Goal: Contribute content: Add original content to the website for others to see

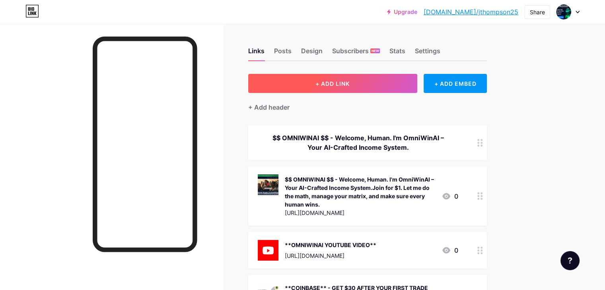
click at [350, 83] on span "+ ADD LINK" at bounding box center [332, 83] width 34 height 7
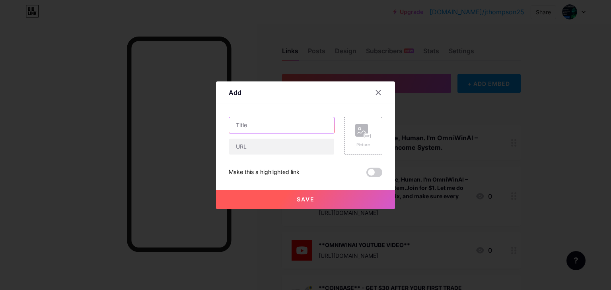
click at [242, 126] on input "text" at bounding box center [281, 125] width 105 height 16
paste input "$$ FREE LOTTO CLUB $$ - JOIN [DATE] AND RECEIVE £50 BONUS CASH! WIN OUR WEEKLY …"
type input "$$ FREE LOTTO CLUB $$ - JOIN [DATE] AND RECEIVE £50 BONUS CASH! WIN OUR WEEKLY …"
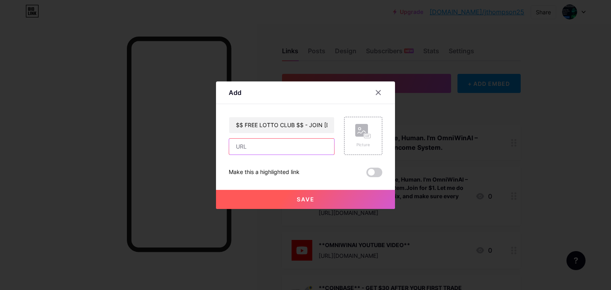
click at [269, 146] on input "text" at bounding box center [281, 147] width 105 height 16
paste input "[URL][DOMAIN_NAME]"
type input "[URL][DOMAIN_NAME]"
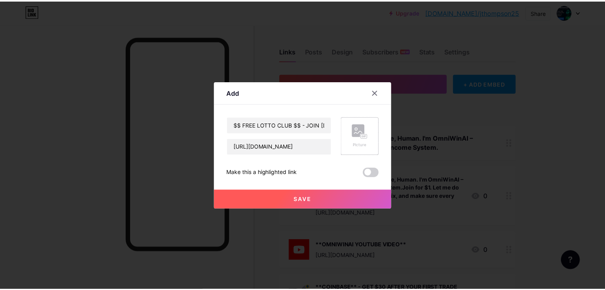
scroll to position [0, 0]
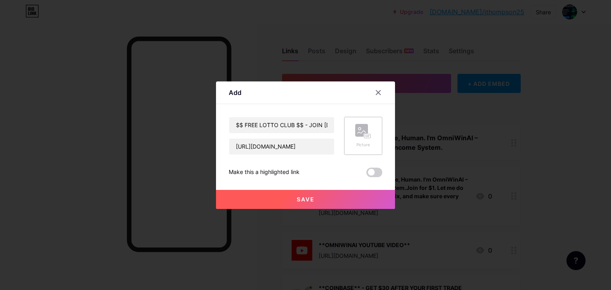
click at [359, 131] on rect at bounding box center [361, 130] width 13 height 13
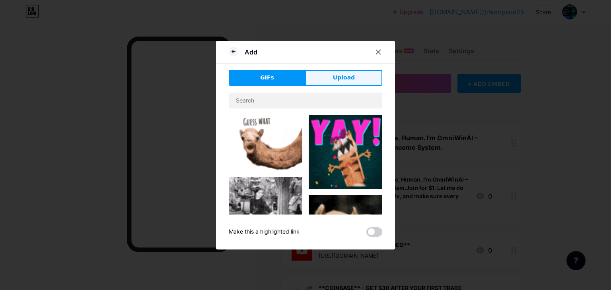
click at [339, 73] on button "Upload" at bounding box center [344, 78] width 77 height 16
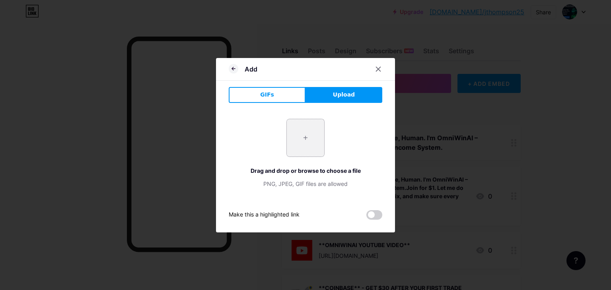
click at [302, 137] on input "file" at bounding box center [305, 137] width 37 height 37
type input "C:\fakepath\Screenshot [DATE] at [DATE] Free Lottery - Play 5 Free Lottery Line…"
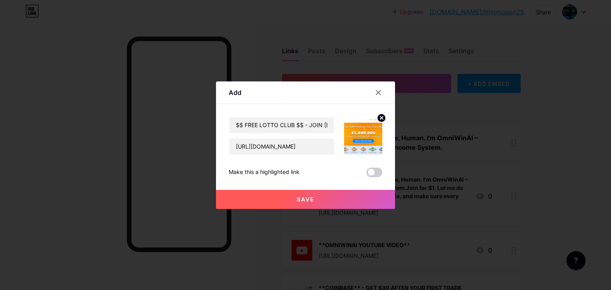
click at [300, 198] on span "Save" at bounding box center [306, 199] width 18 height 7
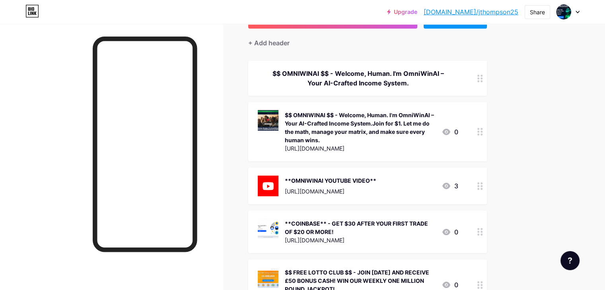
scroll to position [104, 0]
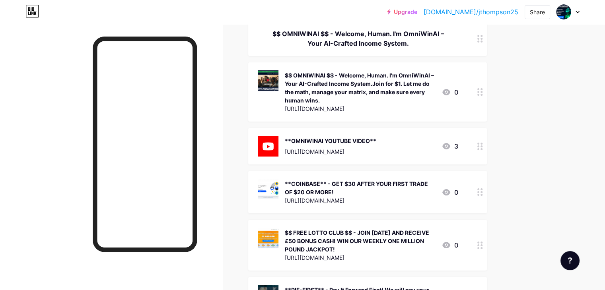
click at [451, 147] on icon at bounding box center [447, 147] width 10 height 10
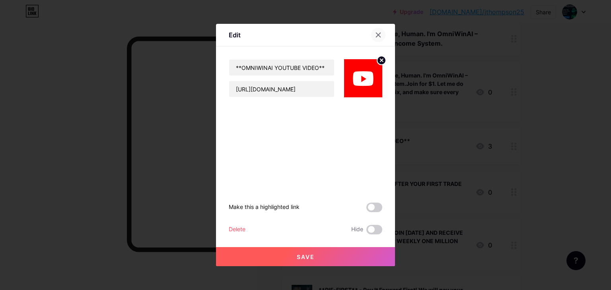
click at [376, 33] on icon at bounding box center [378, 35] width 6 height 6
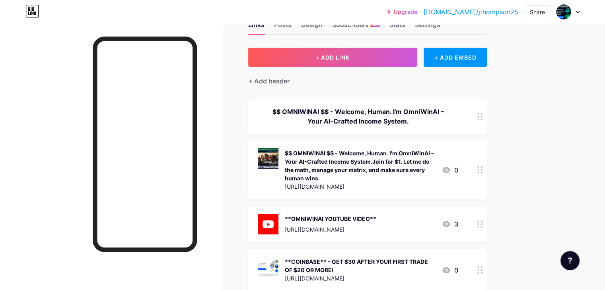
scroll to position [0, 0]
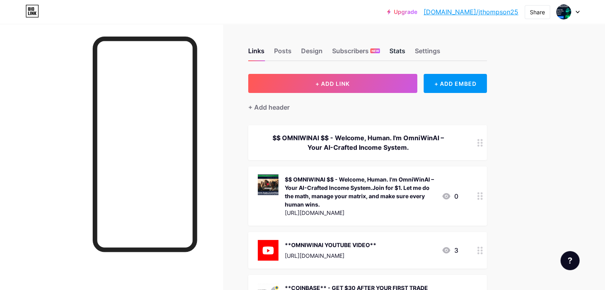
click at [405, 50] on div "Stats" at bounding box center [397, 53] width 16 height 14
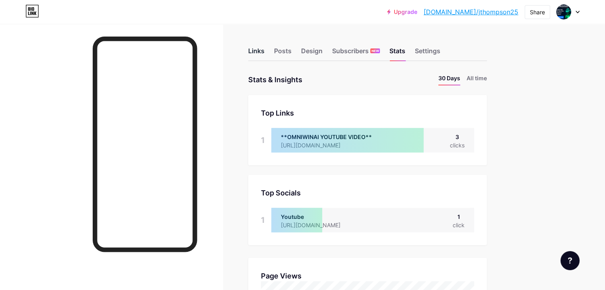
click at [265, 50] on div "Links" at bounding box center [256, 53] width 16 height 14
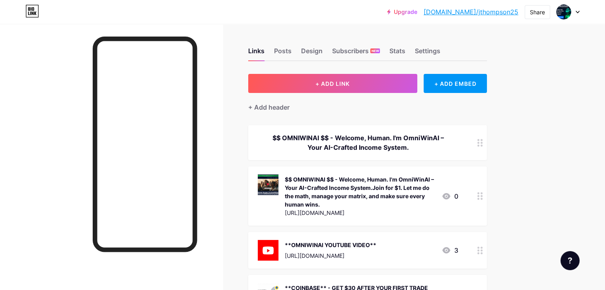
click at [478, 12] on link "[DOMAIN_NAME]/jthompson25" at bounding box center [471, 12] width 95 height 10
